Goal: Find specific page/section: Find specific page/section

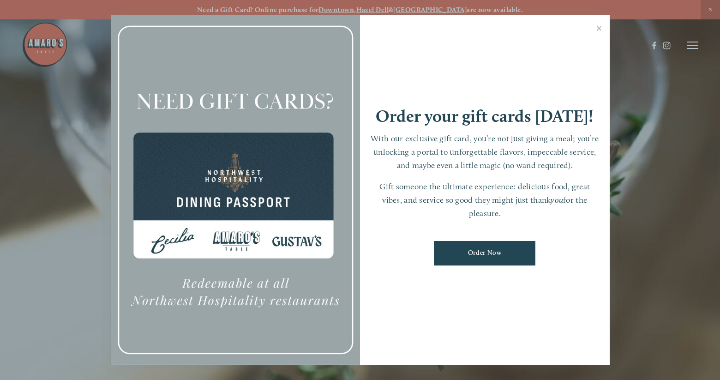
click at [688, 39] on div at bounding box center [360, 190] width 720 height 380
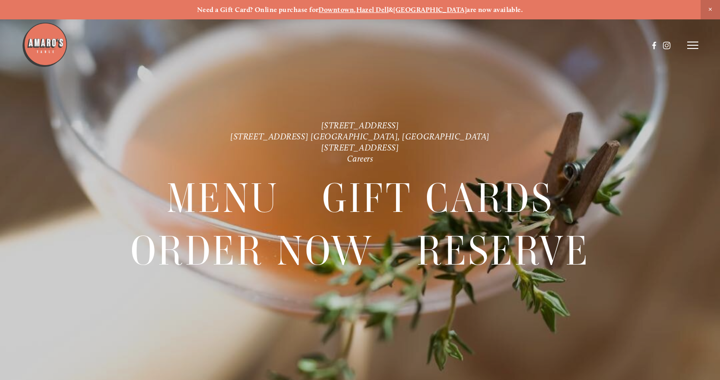
click at [695, 43] on icon at bounding box center [693, 45] width 11 height 8
click at [524, 44] on span "Menu" at bounding box center [525, 45] width 17 height 8
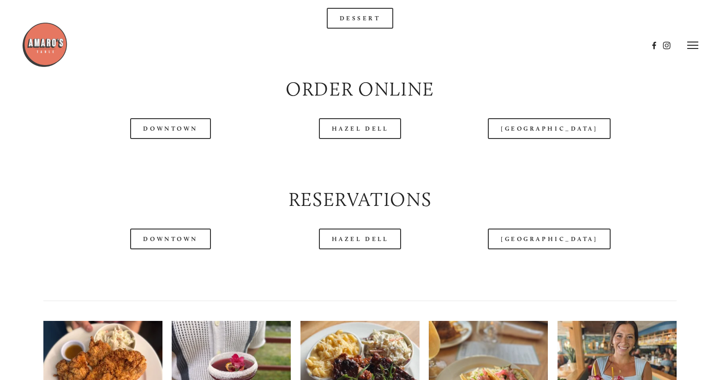
scroll to position [970, 0]
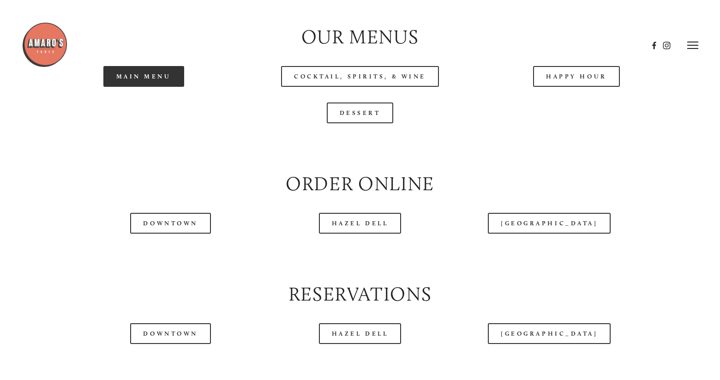
click at [129, 87] on link "Main Menu" at bounding box center [143, 76] width 81 height 21
click at [159, 87] on link "Main Menu" at bounding box center [143, 76] width 81 height 21
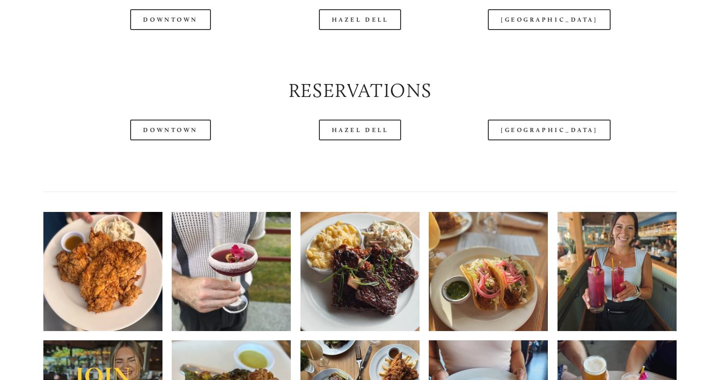
scroll to position [1201, 0]
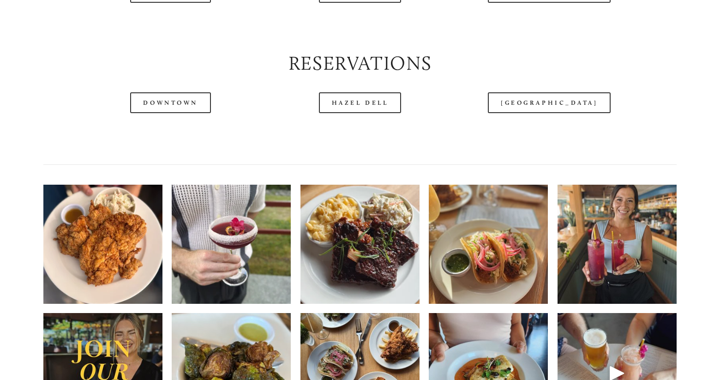
click at [172, 17] on div at bounding box center [335, 23] width 627 height 48
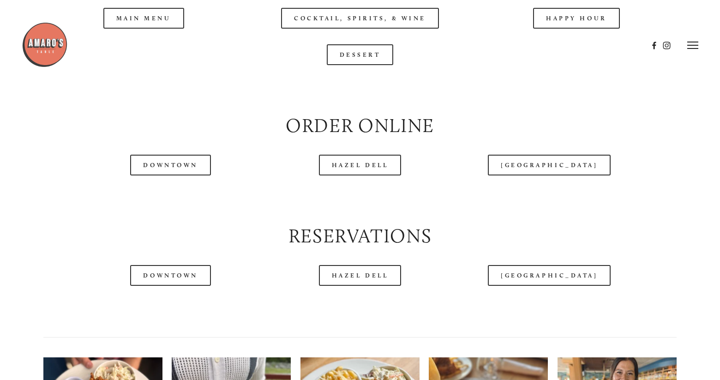
scroll to position [1016, 0]
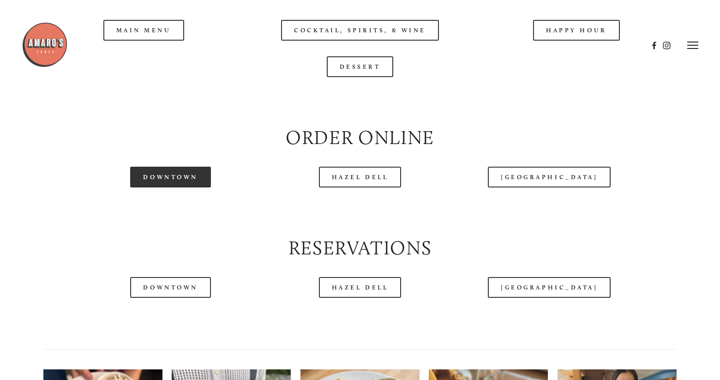
click at [181, 188] on link "Downtown" at bounding box center [170, 177] width 80 height 21
